Goal: Information Seeking & Learning: Check status

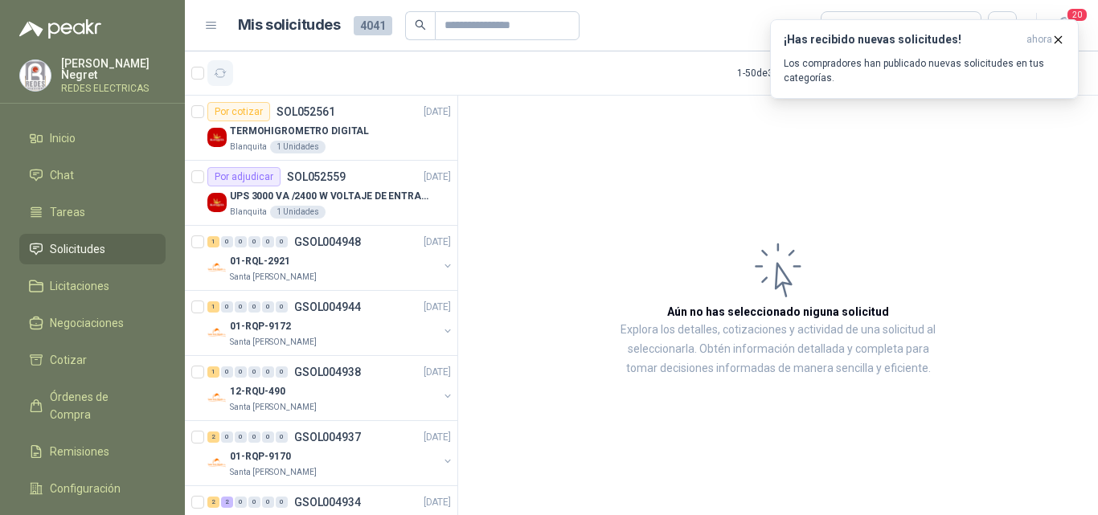
click at [226, 69] on icon "button" at bounding box center [221, 74] width 14 height 14
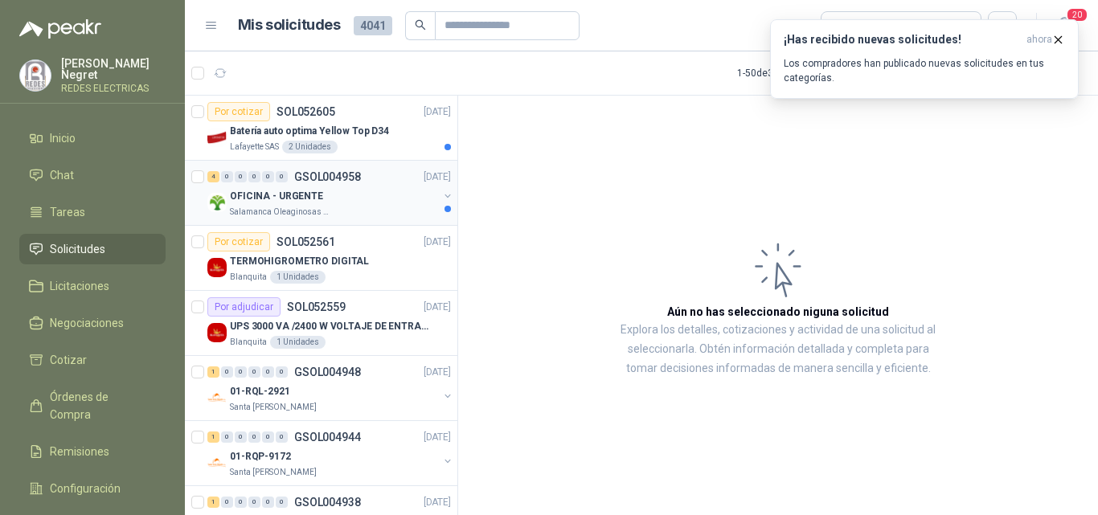
click at [358, 195] on div "OFICINA - URGENTE" at bounding box center [334, 195] width 208 height 19
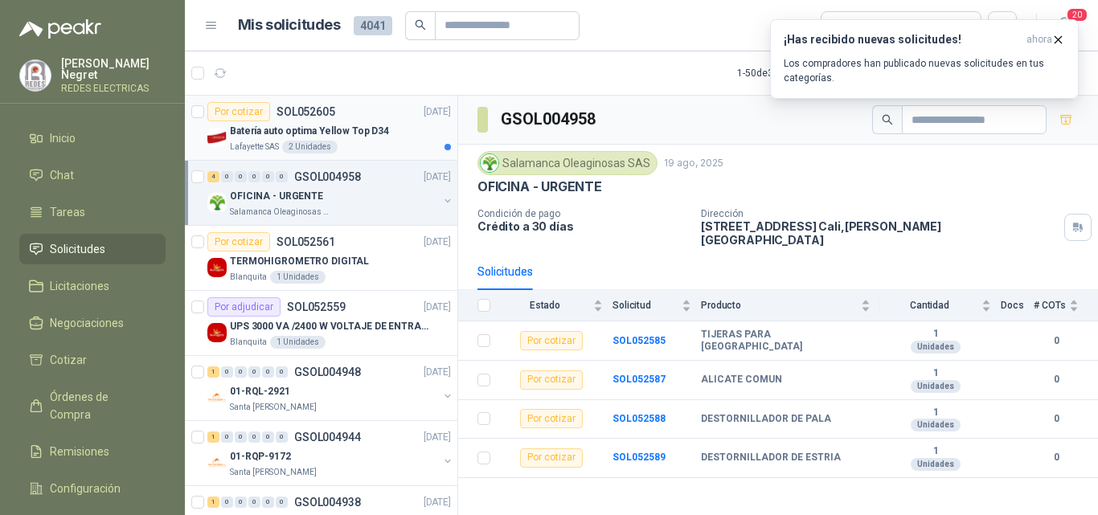
click at [357, 145] on div "Lafayette SAS 2 Unidades" at bounding box center [340, 147] width 221 height 13
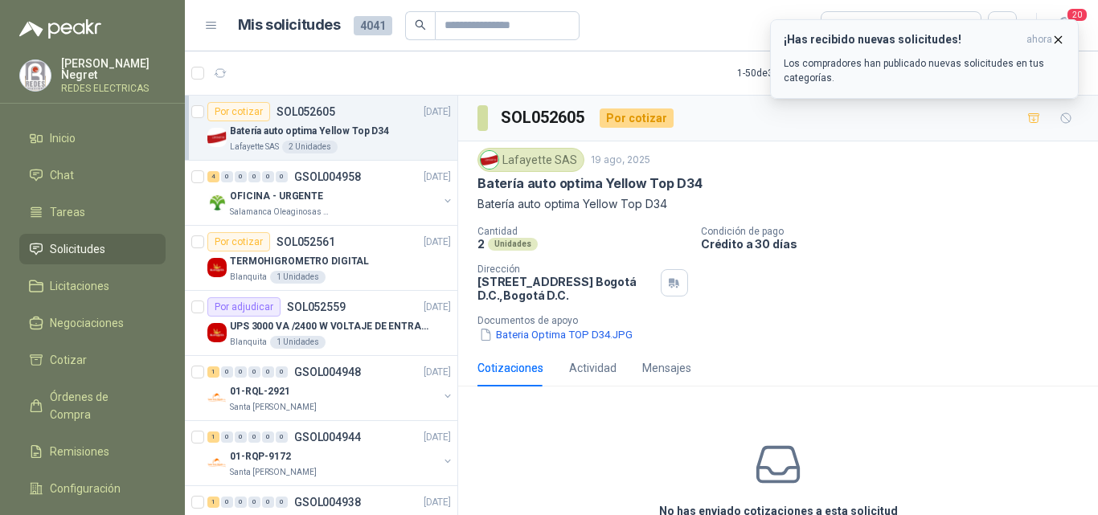
click at [1060, 39] on icon "button" at bounding box center [1058, 40] width 14 height 14
click at [1059, 37] on icon "button" at bounding box center [1058, 40] width 14 height 14
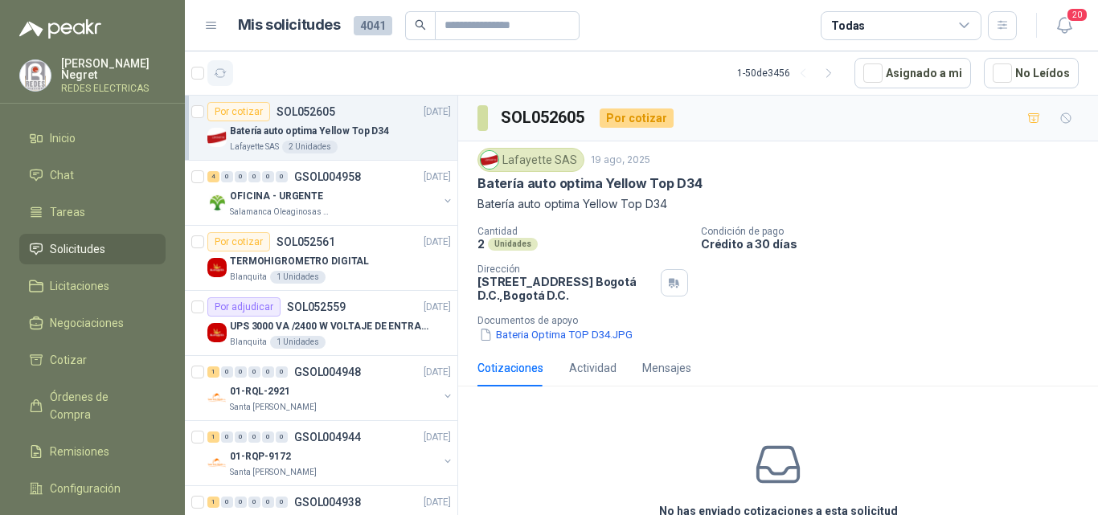
click at [220, 79] on icon "button" at bounding box center [221, 74] width 14 height 14
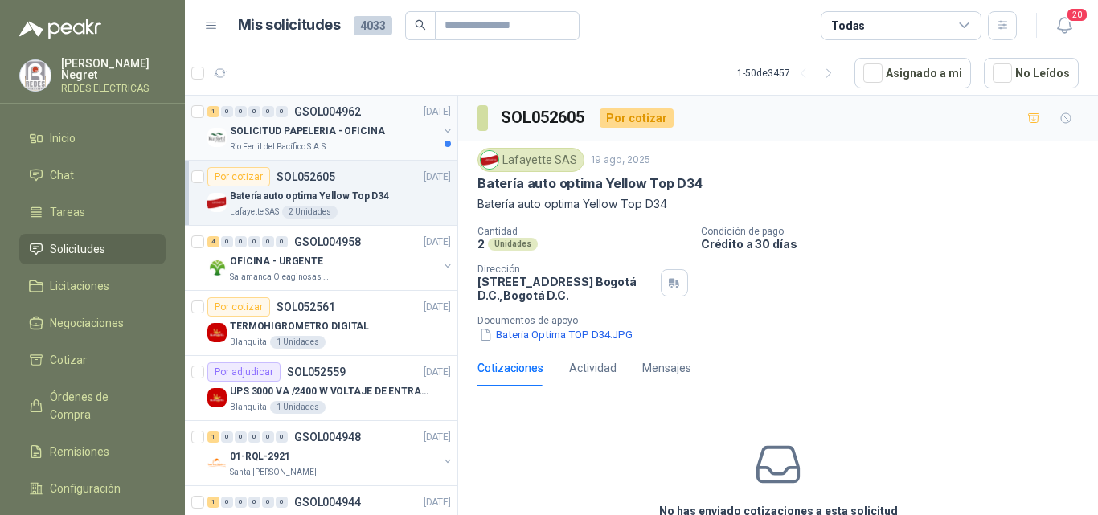
click at [371, 128] on p "SOLICITUD PAPELERIA - OFICINA" at bounding box center [307, 131] width 155 height 15
